Goal: Task Accomplishment & Management: Manage account settings

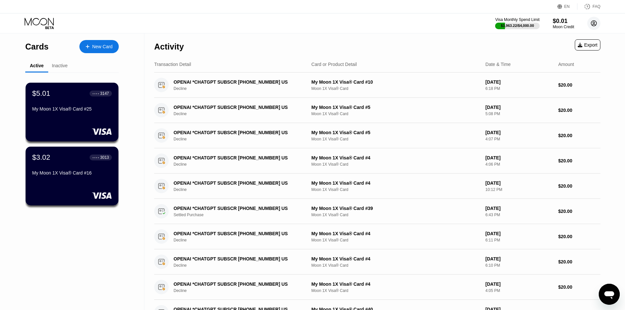
click at [585, 26] on div "Visa Monthly Spend Limit $3,963.22 / $4,000.00 $0.01 Moon Credit [EMAIL_ADDRESS…" at bounding box center [547, 23] width 105 height 13
click at [593, 24] on circle at bounding box center [593, 23] width 13 height 13
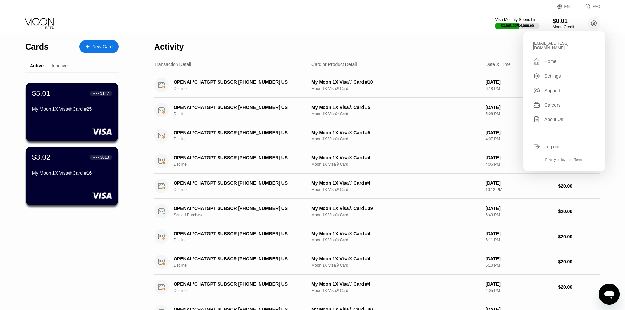
click at [544, 144] on div "Log out" at bounding box center [551, 146] width 15 height 5
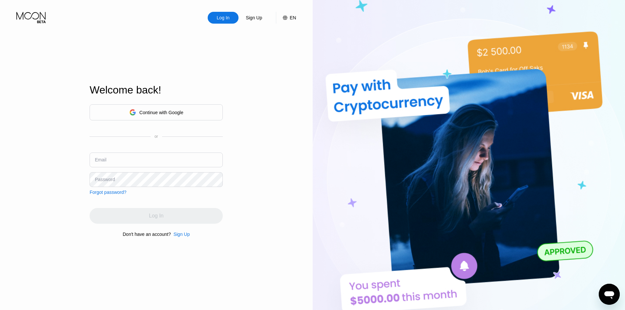
drag, startPoint x: 127, startPoint y: 151, endPoint x: 128, endPoint y: 155, distance: 4.6
click at [127, 154] on div "Continue with Google or Email Password Forgot password?" at bounding box center [156, 149] width 133 height 91
click at [139, 159] on input "text" at bounding box center [156, 159] width 133 height 15
paste input "churchillwindstone@hotmail.com"
type input "churchillwindstone@hotmail.com"
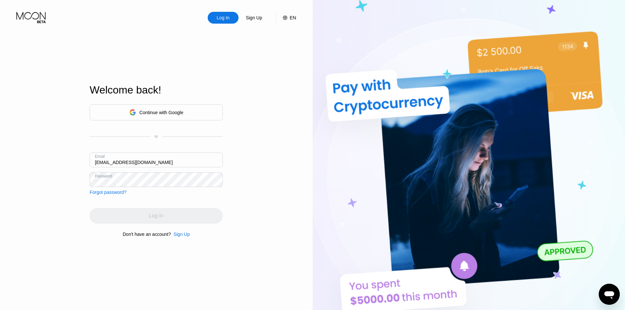
click at [126, 217] on div "Log In" at bounding box center [156, 216] width 133 height 16
click at [0, 181] on div "Log In Sign Up EN Language Select an item Save Welcome back! Continue with Goog…" at bounding box center [156, 170] width 313 height 341
click at [170, 222] on div "Log In" at bounding box center [156, 216] width 133 height 16
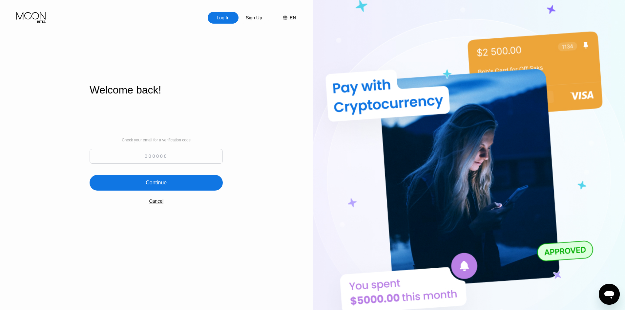
click at [155, 157] on input at bounding box center [156, 156] width 133 height 15
paste input "538258"
type input "538258"
drag, startPoint x: 155, startPoint y: 176, endPoint x: 157, endPoint y: 181, distance: 5.3
click at [155, 179] on div "Continue" at bounding box center [156, 183] width 133 height 16
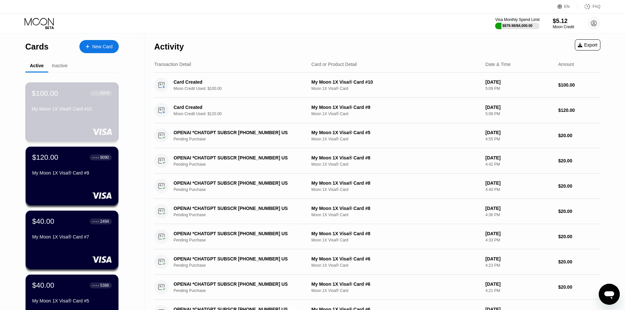
click at [65, 97] on div "$100.00 ● ● ● ● 8376" at bounding box center [72, 93] width 80 height 9
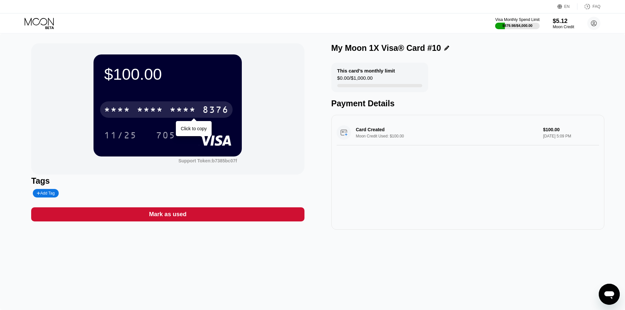
click at [159, 108] on div "* * * *" at bounding box center [150, 110] width 26 height 10
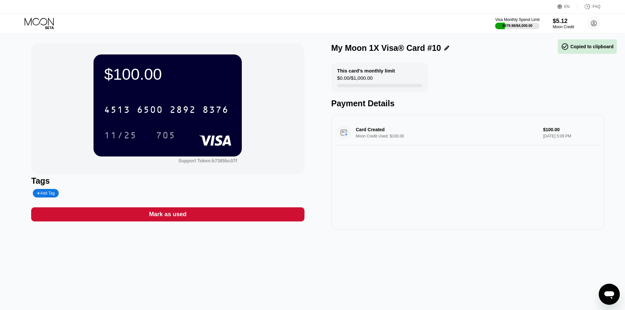
click at [21, 18] on div "Visa Monthly Spend Limit $879.98 / $4,000.00 $5.12 Moon Credit churchillwindsto…" at bounding box center [312, 23] width 625 height 20
click at [29, 24] on icon at bounding box center [40, 23] width 30 height 11
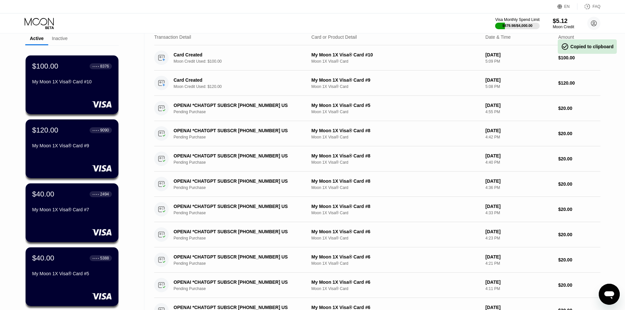
scroll to position [98, 0]
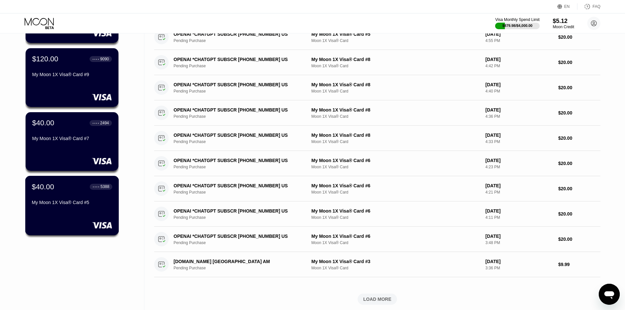
click at [48, 202] on div "My Moon 1X Visa® Card #5" at bounding box center [72, 202] width 80 height 5
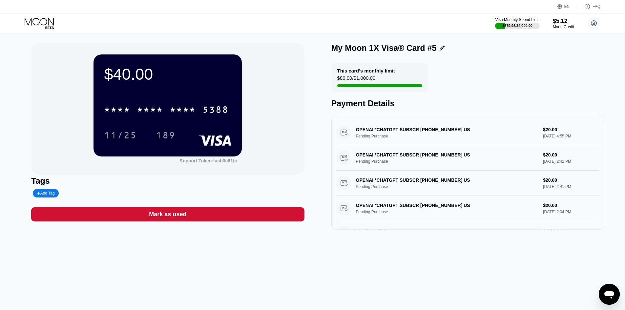
click at [131, 120] on div "* * * * * * * * * * * * 5388 11/25 189" at bounding box center [167, 115] width 127 height 39
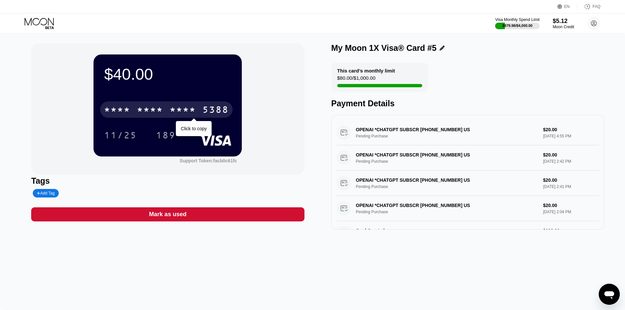
click at [137, 112] on div "* * * *" at bounding box center [150, 110] width 26 height 10
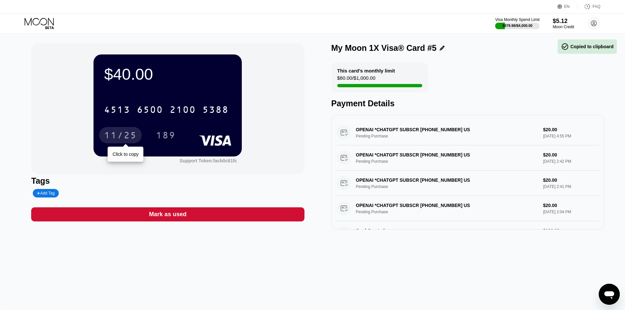
click at [123, 139] on div "11/25" at bounding box center [120, 136] width 33 height 10
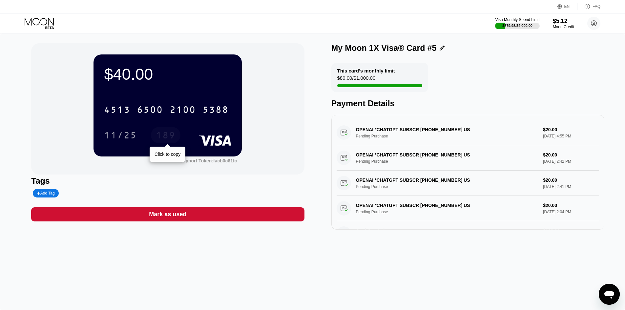
click at [162, 140] on div "189" at bounding box center [166, 136] width 20 height 10
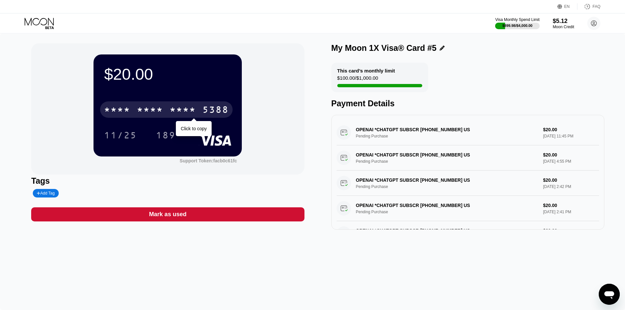
click at [150, 105] on div "* * * * * * * * * * * * 5388" at bounding box center [166, 109] width 132 height 16
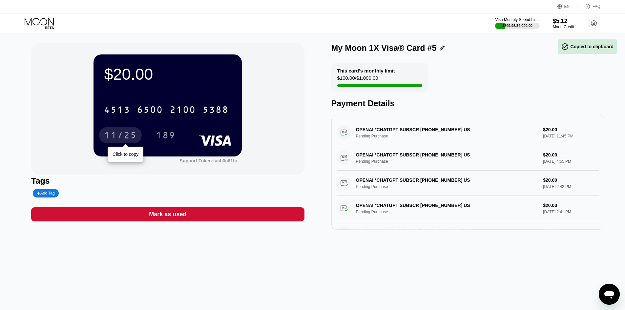
click at [130, 134] on div "11/25" at bounding box center [120, 136] width 33 height 10
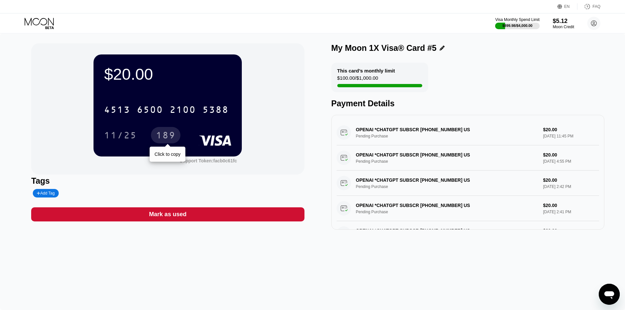
click at [173, 135] on div "189" at bounding box center [166, 136] width 20 height 10
click at [143, 113] on div "6500" at bounding box center [150, 110] width 26 height 10
click at [40, 31] on div "Visa Monthly Spend Limit $919.98 / $4,000.00 $5.12 Moon Credit churchillwindsto…" at bounding box center [312, 23] width 625 height 20
click at [38, 26] on icon at bounding box center [40, 23] width 30 height 11
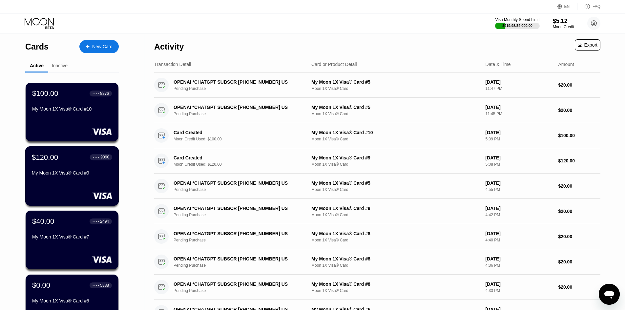
scroll to position [66, 0]
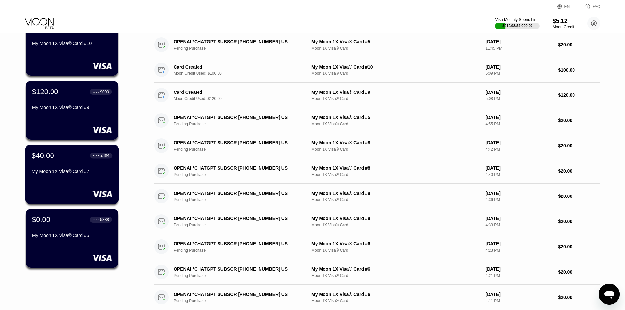
click at [49, 165] on div "$40.00 ● ● ● ● 2494 My Moon 1X Visa® Card #7" at bounding box center [72, 163] width 80 height 25
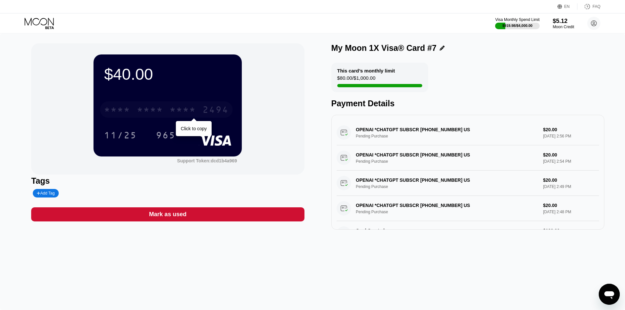
click at [132, 108] on div "* * * * * * * * * * * * 2494" at bounding box center [166, 109] width 132 height 16
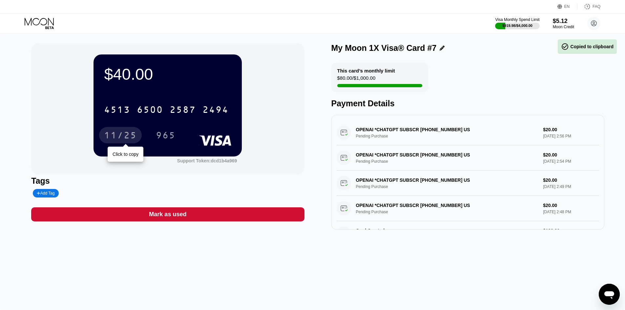
click at [126, 136] on div "11/25" at bounding box center [120, 136] width 33 height 10
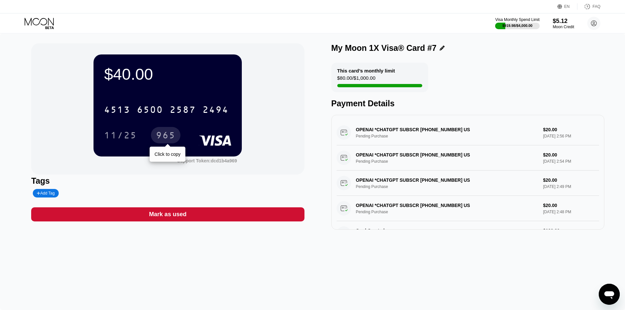
click at [169, 138] on div "965" at bounding box center [166, 136] width 20 height 10
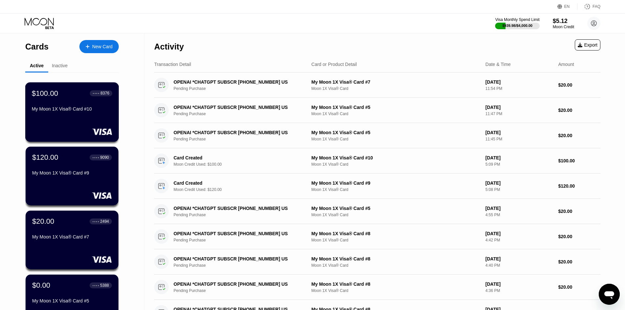
click at [47, 120] on div "$100.00 ● ● ● ● 8376 My Moon 1X Visa® Card #10" at bounding box center [72, 111] width 94 height 59
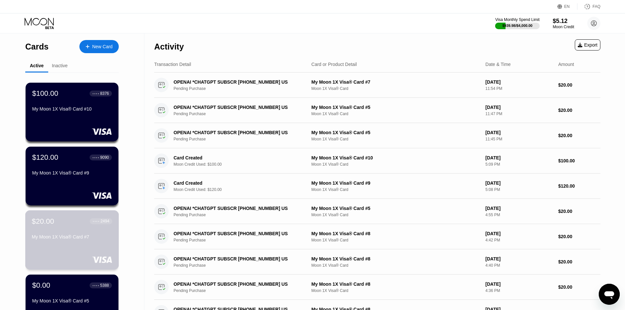
click at [39, 230] on div "$20.00 ● ● ● ● 2494 My Moon 1X Visa® Card #7" at bounding box center [72, 229] width 80 height 25
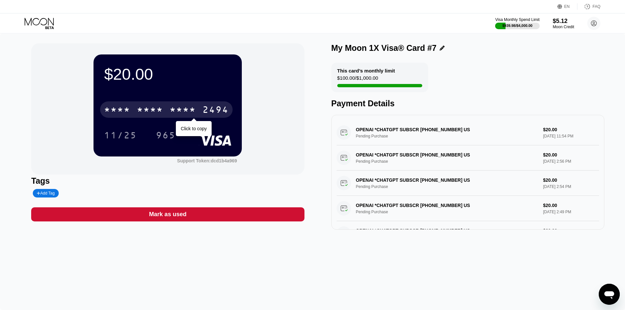
click at [145, 109] on div "* * * *" at bounding box center [150, 110] width 26 height 10
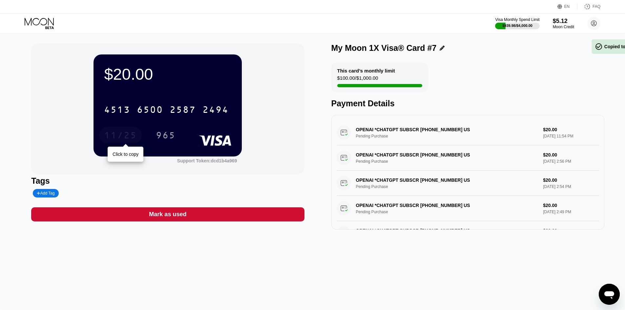
click at [110, 134] on div "11/25" at bounding box center [120, 136] width 33 height 10
click at [158, 131] on div "965" at bounding box center [166, 135] width 30 height 16
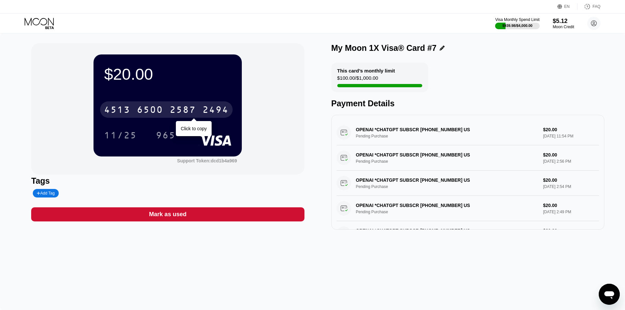
click at [192, 118] on div "4513 6500 2587 2494" at bounding box center [166, 109] width 132 height 16
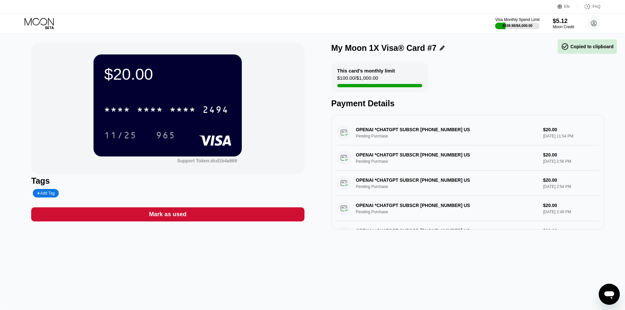
click at [51, 27] on icon at bounding box center [40, 23] width 30 height 11
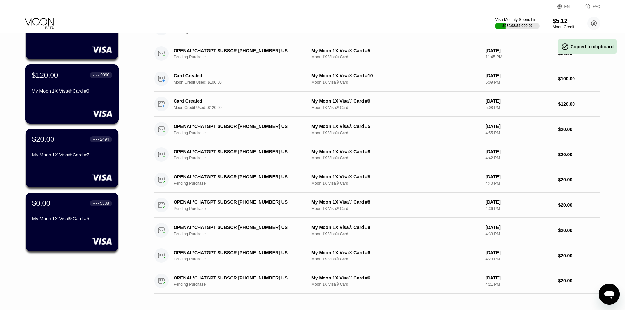
scroll to position [98, 0]
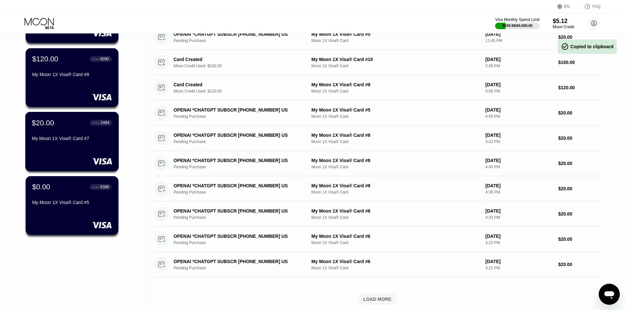
click at [37, 152] on div "$20.00 ● ● ● ● 2494 My Moon 1X Visa® Card #7" at bounding box center [72, 141] width 94 height 59
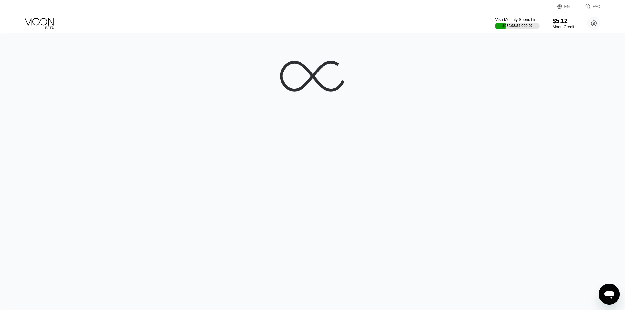
click at [37, 27] on icon at bounding box center [40, 23] width 30 height 11
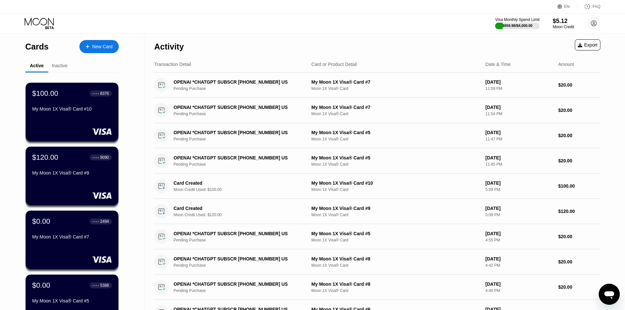
click at [34, 175] on div "My Moon 1X Visa® Card #9" at bounding box center [72, 172] width 80 height 5
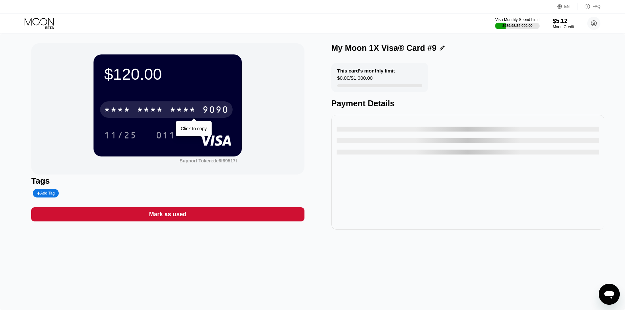
click at [111, 107] on div "* * * *" at bounding box center [117, 110] width 26 height 10
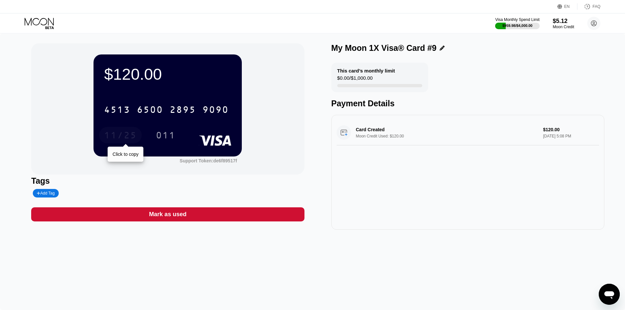
click at [113, 135] on div "11/25" at bounding box center [120, 136] width 33 height 10
click at [166, 133] on div "011" at bounding box center [166, 136] width 20 height 10
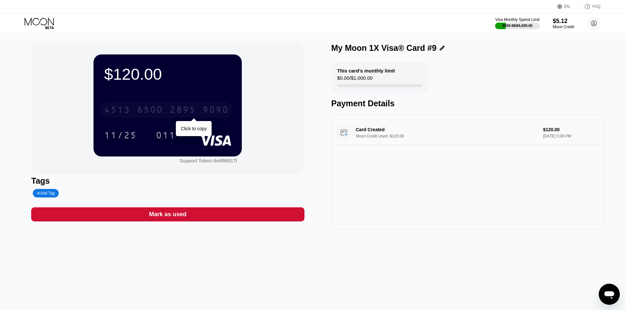
click at [172, 105] on div "[CREDIT_CARD_NUMBER]" at bounding box center [166, 109] width 132 height 16
click at [118, 143] on div "11/25" at bounding box center [120, 135] width 43 height 16
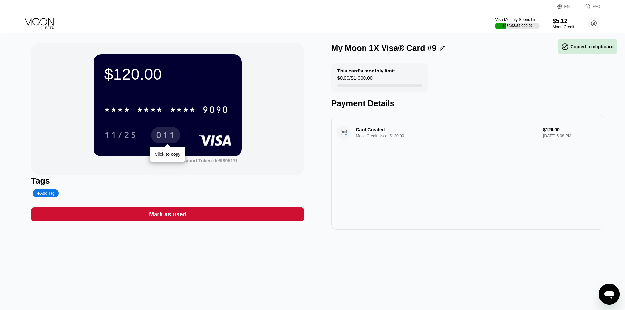
click at [153, 136] on div "011" at bounding box center [166, 135] width 30 height 16
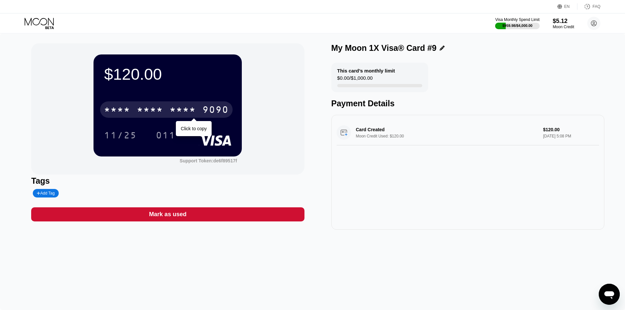
click at [135, 105] on div "* * * * * * * * * * * * 9090" at bounding box center [166, 109] width 132 height 16
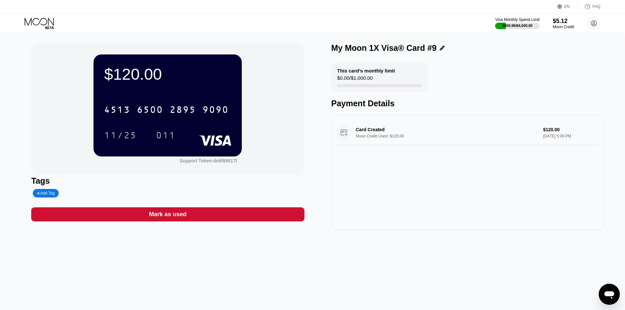
click at [142, 99] on div "[CREDIT_CARD_NUMBER]" at bounding box center [167, 107] width 127 height 22
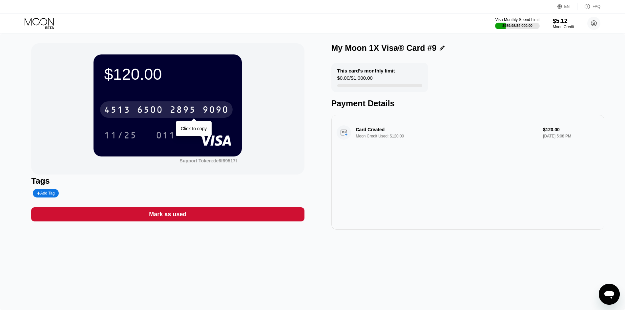
click at [142, 110] on div "6500" at bounding box center [150, 110] width 26 height 10
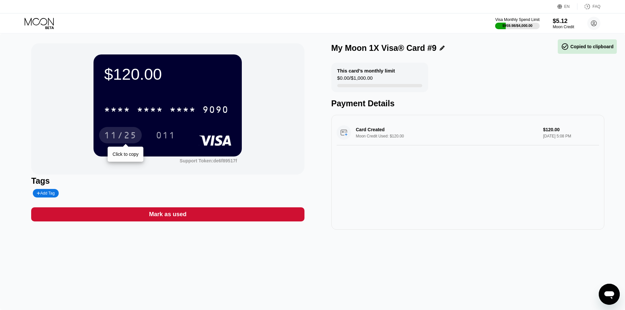
click at [125, 138] on div "11/25" at bounding box center [120, 136] width 33 height 10
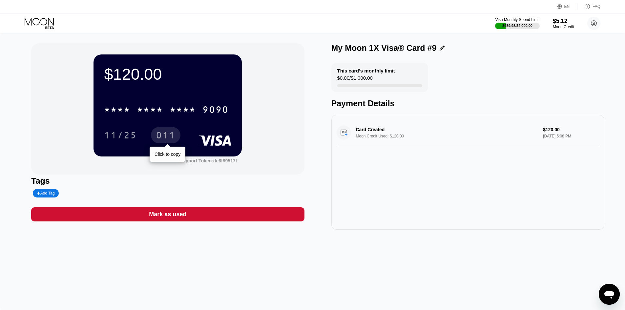
click at [156, 133] on div "011" at bounding box center [166, 136] width 20 height 10
drag, startPoint x: 132, startPoint y: 106, endPoint x: 117, endPoint y: 123, distance: 22.1
click at [132, 107] on div "* * * * * * * * * * * * 9090" at bounding box center [166, 109] width 132 height 16
click at [180, 115] on div "2895" at bounding box center [183, 110] width 26 height 10
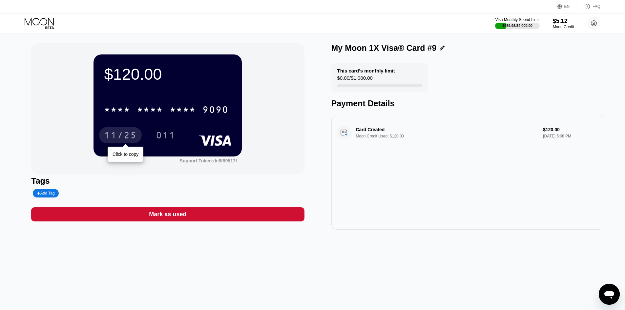
click at [127, 137] on div "11/25" at bounding box center [120, 136] width 33 height 10
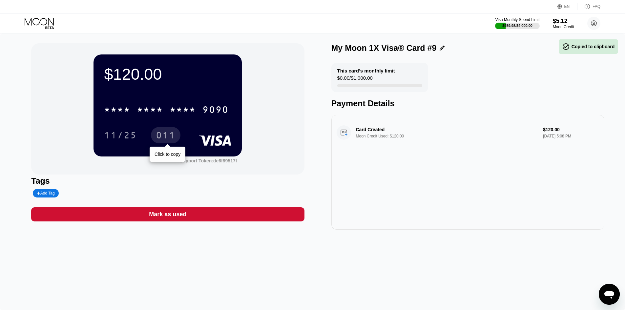
click at [157, 138] on div "011" at bounding box center [166, 136] width 20 height 10
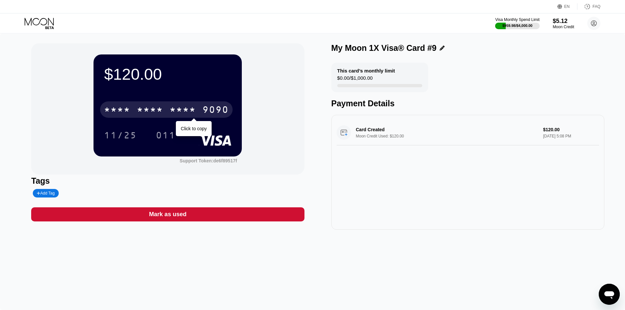
click at [167, 115] on div "* * * * * * * * * * * * 9090" at bounding box center [166, 109] width 132 height 16
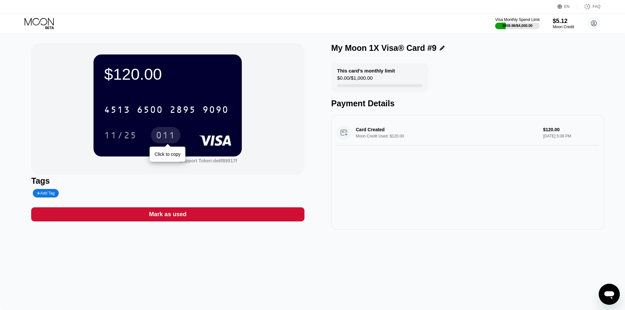
click at [161, 139] on div "011" at bounding box center [166, 136] width 20 height 10
